Goal: Transaction & Acquisition: Purchase product/service

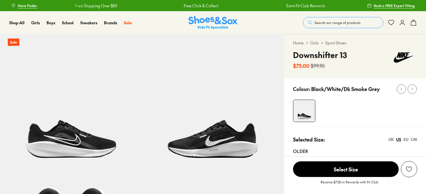
select select "*"
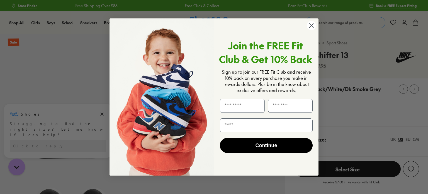
click at [312, 26] on circle "Close dialog" at bounding box center [311, 25] width 9 height 9
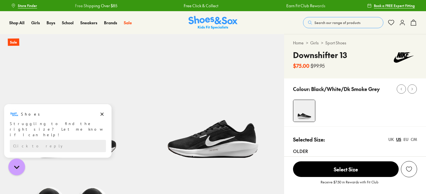
click at [320, 21] on span "Search our range of products" at bounding box center [338, 22] width 46 height 5
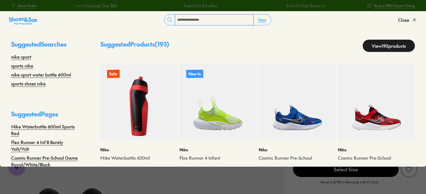
type input "**********"
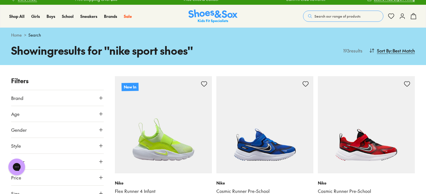
scroll to position [6, 0]
click at [396, 52] on span ": Best Match" at bounding box center [403, 50] width 24 height 7
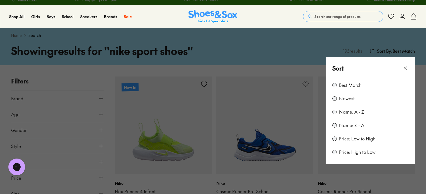
click at [341, 139] on label "Price: Low to High" at bounding box center [357, 139] width 37 height 6
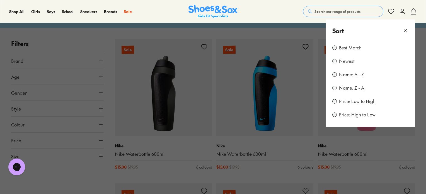
click at [405, 30] on icon at bounding box center [406, 31] width 6 height 6
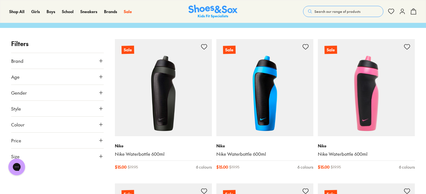
click at [102, 157] on icon at bounding box center [101, 156] width 6 height 6
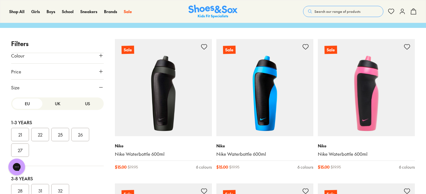
click at [85, 102] on button "US" at bounding box center [88, 103] width 30 height 10
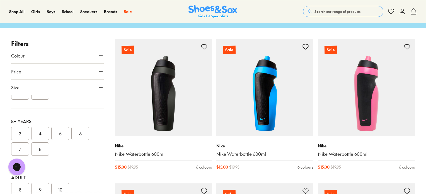
scroll to position [154, 0]
click at [41, 132] on button "4" at bounding box center [40, 132] width 18 height 13
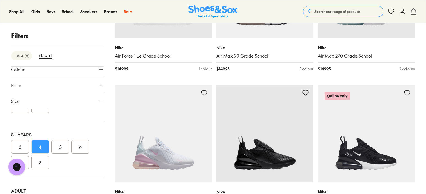
scroll to position [1599, 0]
